Goal: Task Accomplishment & Management: Manage account settings

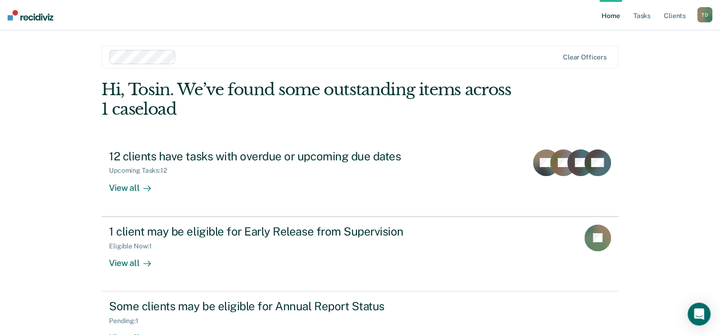
click at [704, 11] on div "T D" at bounding box center [704, 14] width 15 height 15
click at [643, 60] on link "Log Out" at bounding box center [666, 63] width 77 height 8
